Goal: Check status: Check status

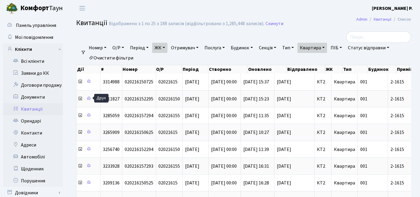
select select "25"
click at [121, 56] on link "Очистити фільтри" at bounding box center [110, 58] width 49 height 10
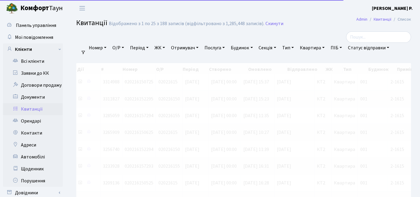
click at [156, 49] on link "ЖК" at bounding box center [159, 48] width 15 height 10
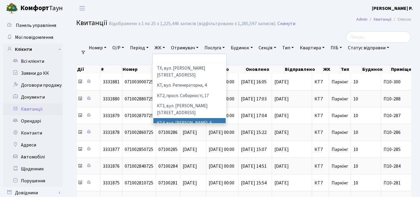
click at [173, 118] on li "КТ4, вул. [PERSON_NAME], 6" at bounding box center [190, 123] width 73 height 10
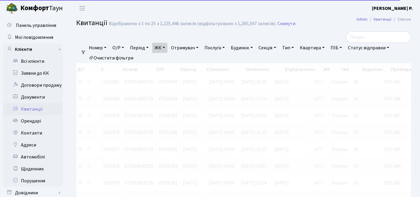
click at [318, 50] on link "Квартира" at bounding box center [313, 48] width 30 height 10
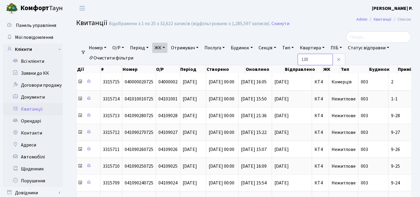
type input "130"
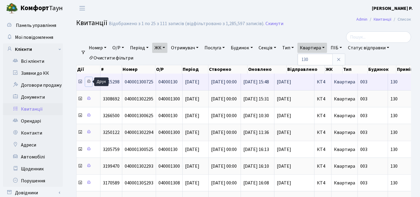
click at [88, 82] on icon at bounding box center [89, 81] width 4 height 4
